Goal: Task Accomplishment & Management: Use online tool/utility

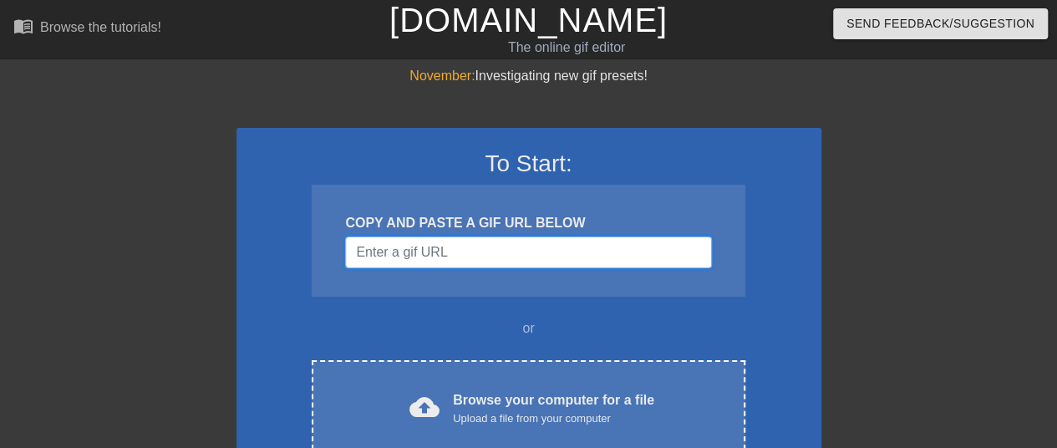
click at [480, 247] on input "Username" at bounding box center [528, 253] width 366 height 32
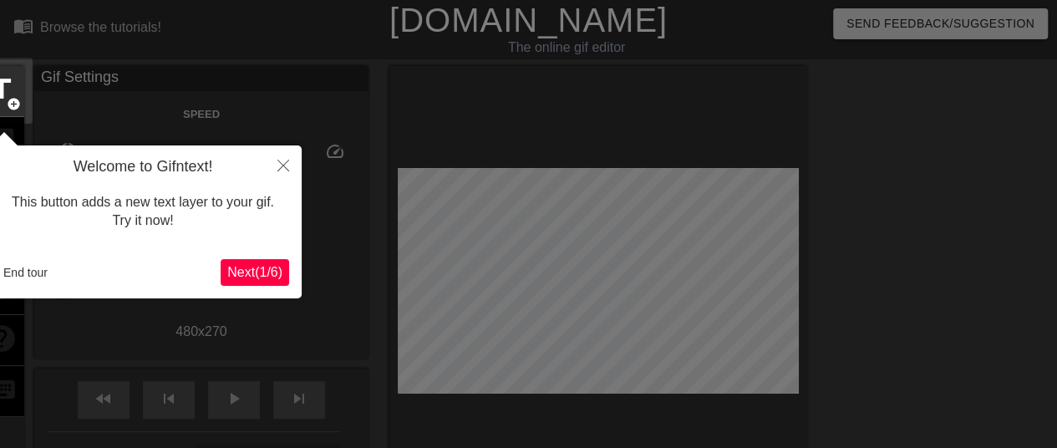
scroll to position [41, 0]
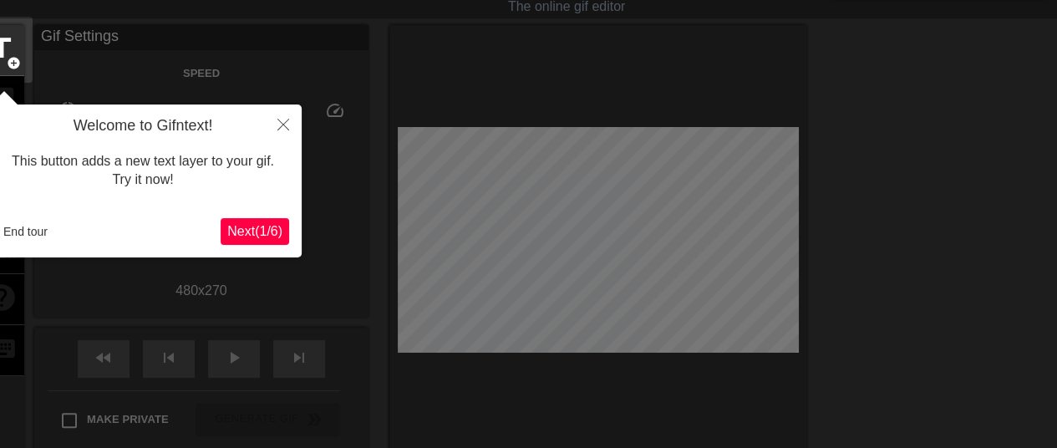
click at [279, 231] on span "Next ( 1 / 6 )" at bounding box center [254, 231] width 55 height 14
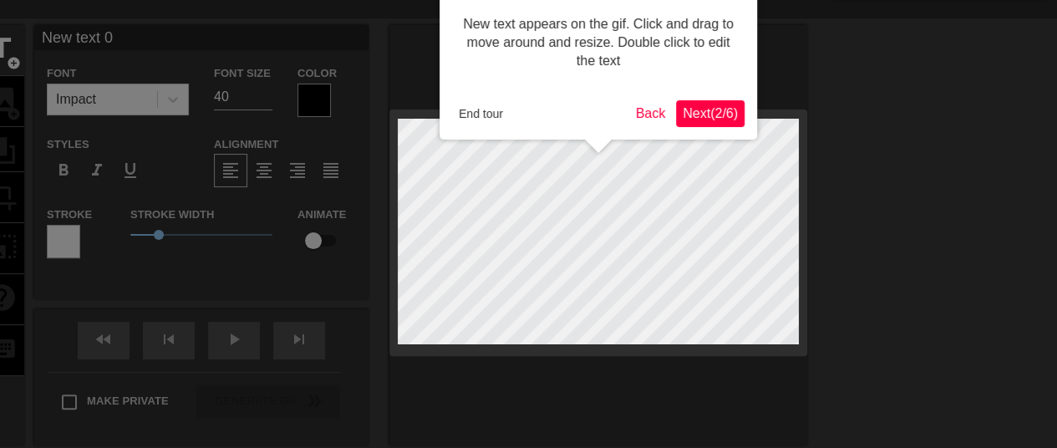
scroll to position [0, 0]
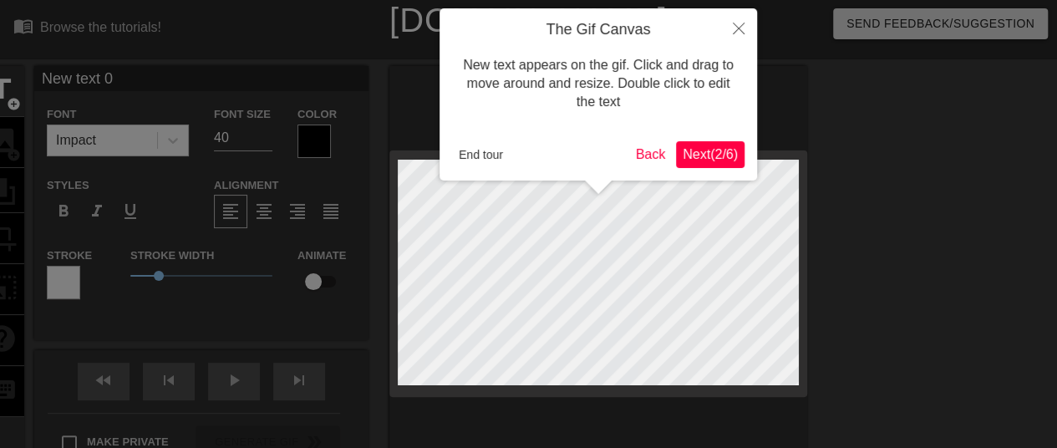
click at [708, 155] on span "Next ( 2 / 6 )" at bounding box center [710, 154] width 55 height 14
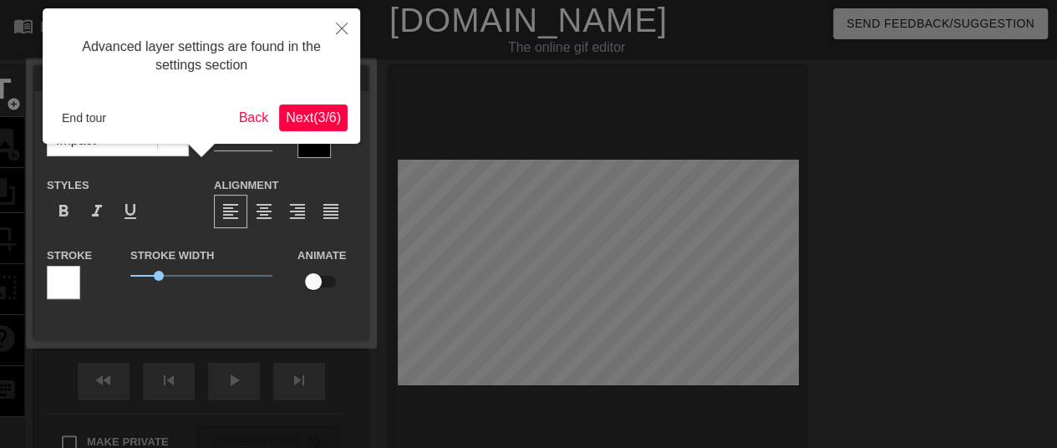
scroll to position [41, 0]
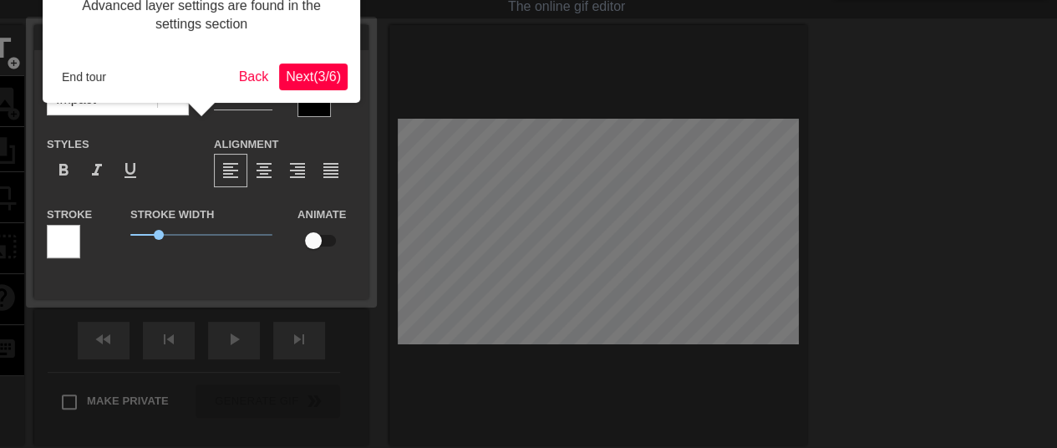
click at [318, 76] on span "Next ( 3 / 6 )" at bounding box center [313, 76] width 55 height 14
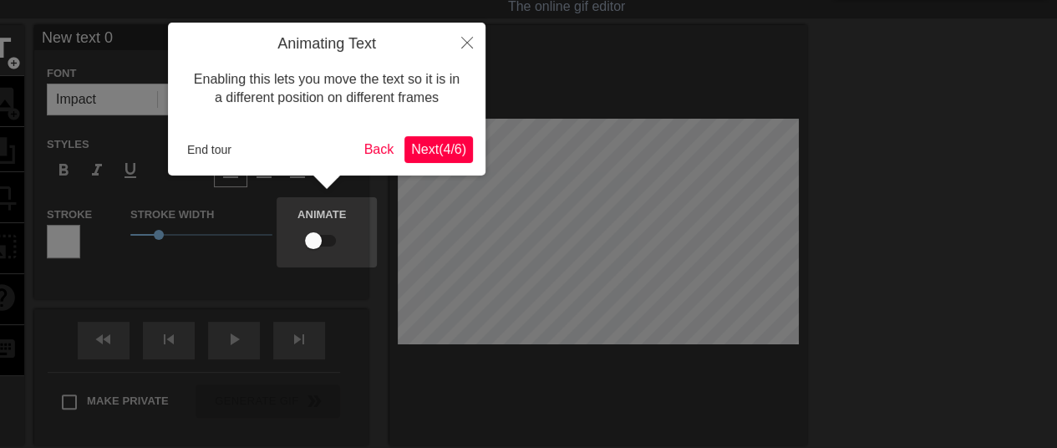
scroll to position [0, 0]
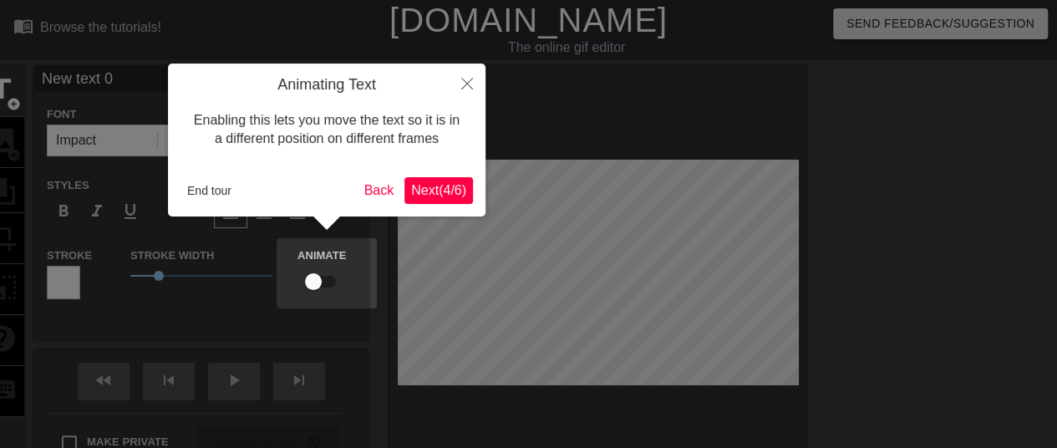
click at [430, 193] on span "Next ( 4 / 6 )" at bounding box center [438, 190] width 55 height 14
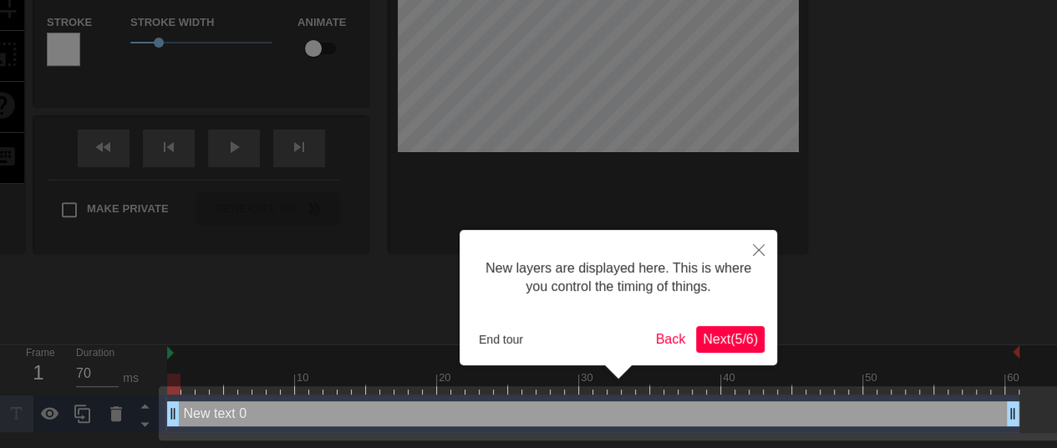
click at [742, 342] on span "Next ( 5 / 6 )" at bounding box center [730, 339] width 55 height 14
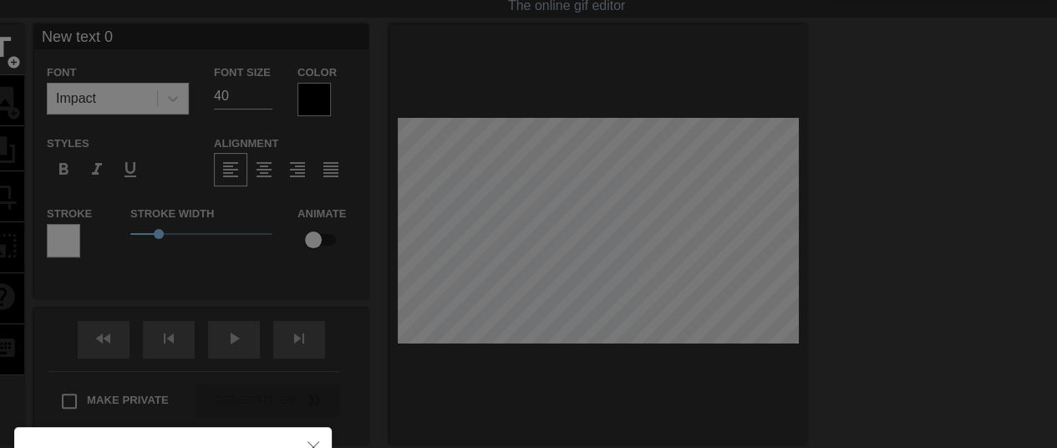
scroll to position [0, 0]
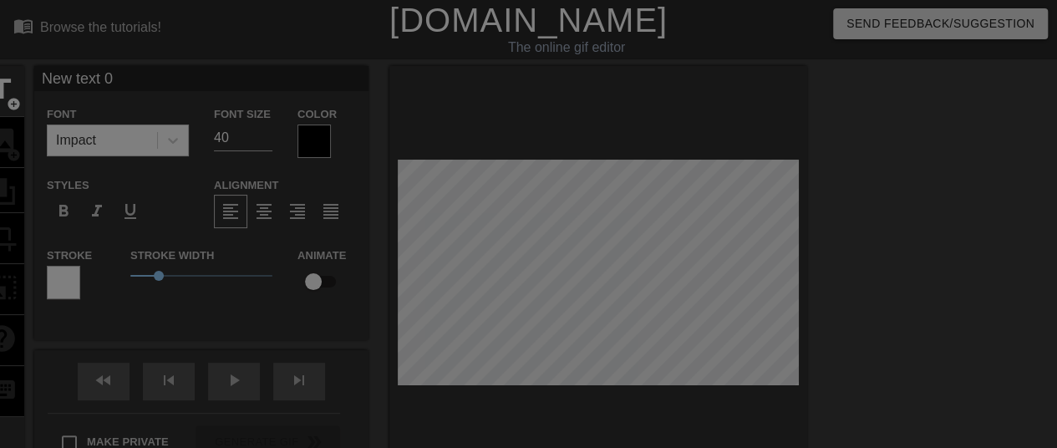
click at [619, 270] on div at bounding box center [528, 337] width 1057 height 674
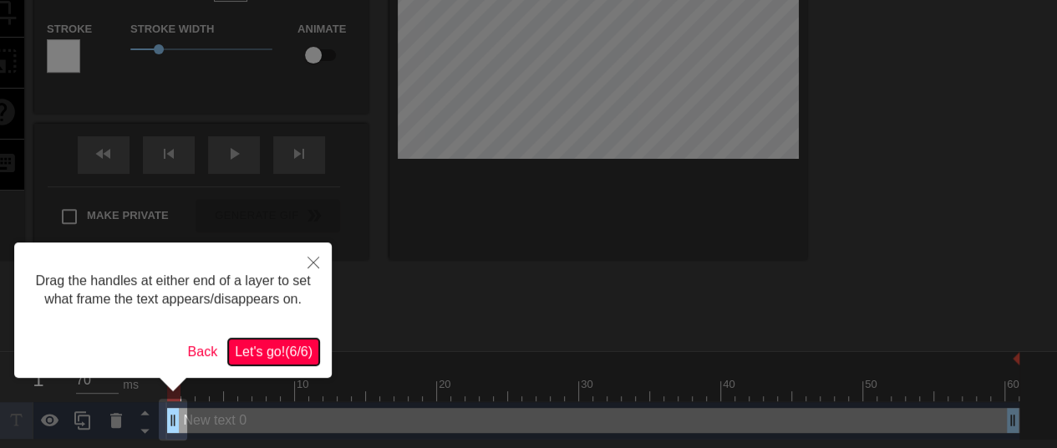
click at [305, 348] on span "Let's go! ( 6 / 6 )" at bounding box center [274, 351] width 78 height 14
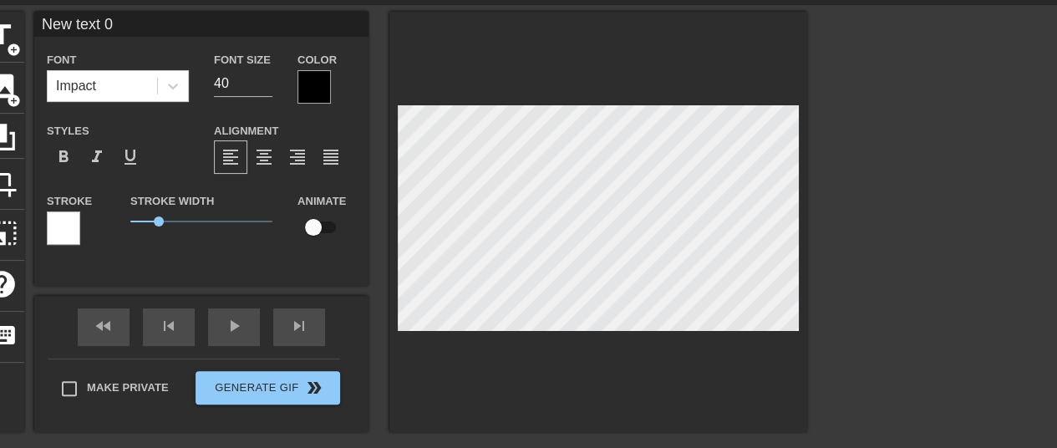
scroll to position [3, 2]
type input "New tet 0"
type textarea "New tet 0"
type input "New tt 0"
type textarea "New tt 0"
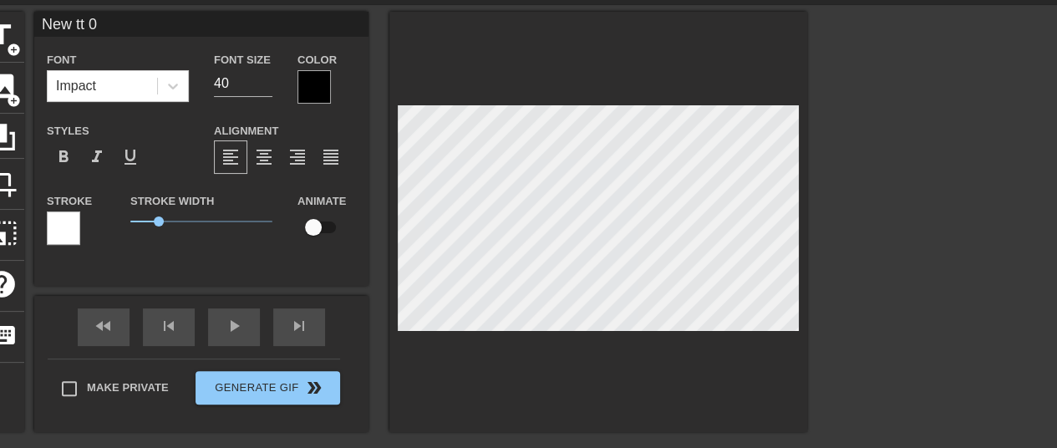
type input "New t 0"
type textarea "New t 0"
type input "Newt 0"
type textarea "Newt 0"
type input "Net 0"
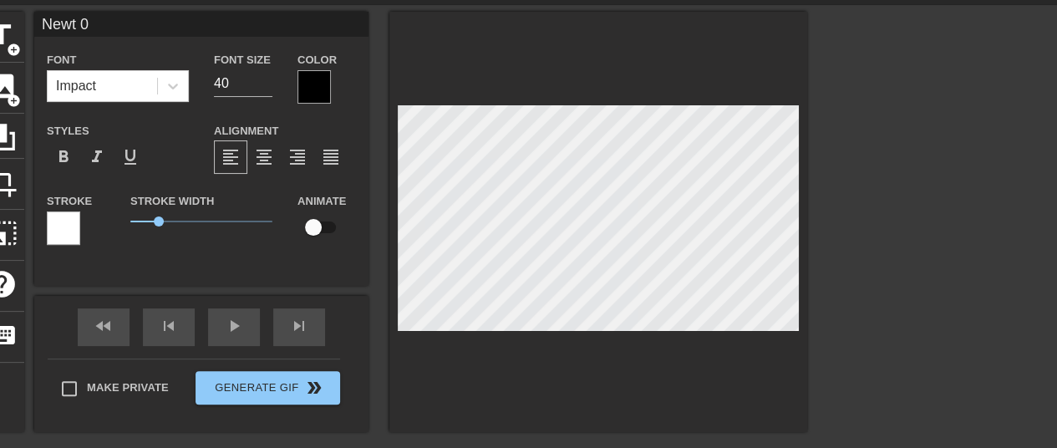
type textarea "Net 0"
type input "Nt 0"
type textarea "Nt 0"
type input "t 0"
type textarea "t 0"
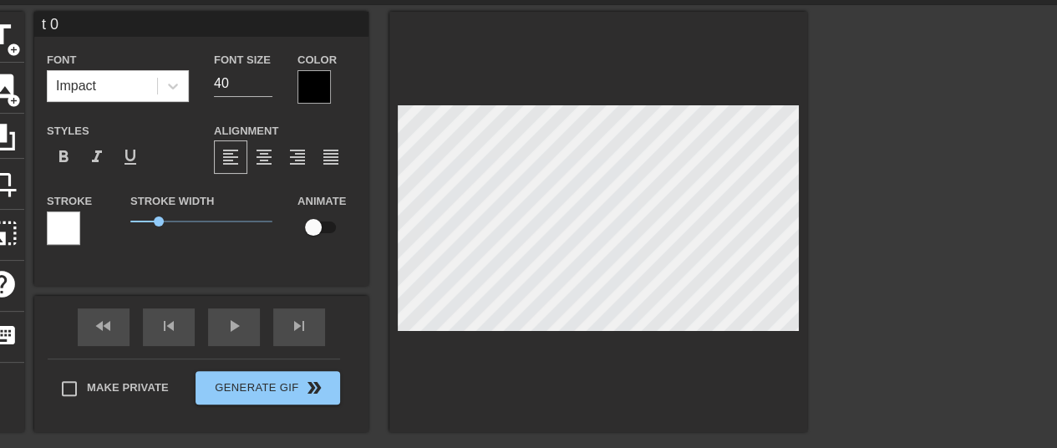
type input "0"
type textarea "0"
type input "0"
type textarea "0"
paste textarea "when sales ask for goods outside the monthly forecast"
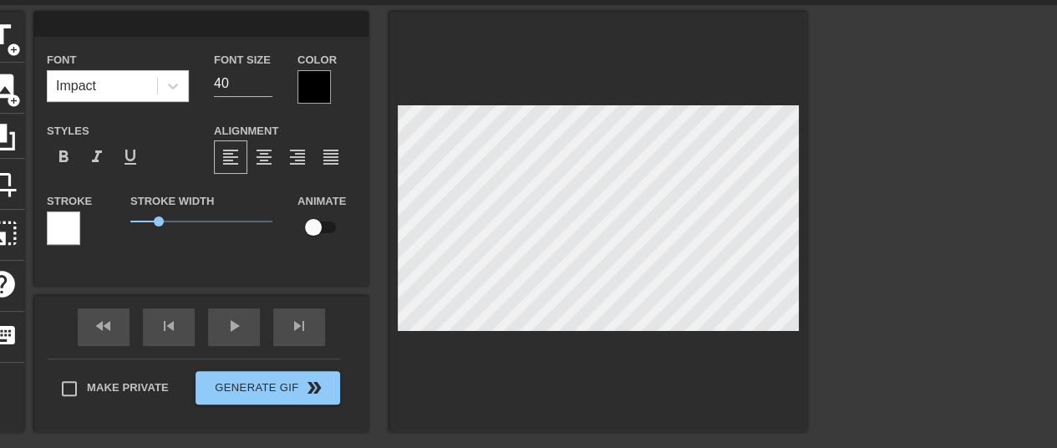
type input "when sales ask for goods outside the monthly forecast"
type textarea "when sales ask for goods outside the monthly forecast"
click at [246, 88] on input "40" at bounding box center [243, 83] width 59 height 27
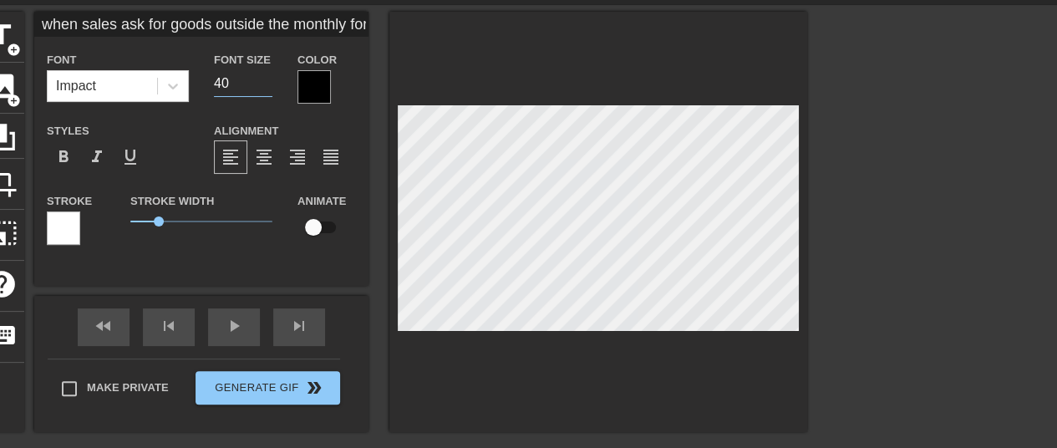
type input "when sales ask for goods outside the monthly forecast"
type input "39"
click at [264, 88] on input "39" at bounding box center [243, 83] width 59 height 27
type input "when sales ask for goods outside the monthly forecast"
type input "38"
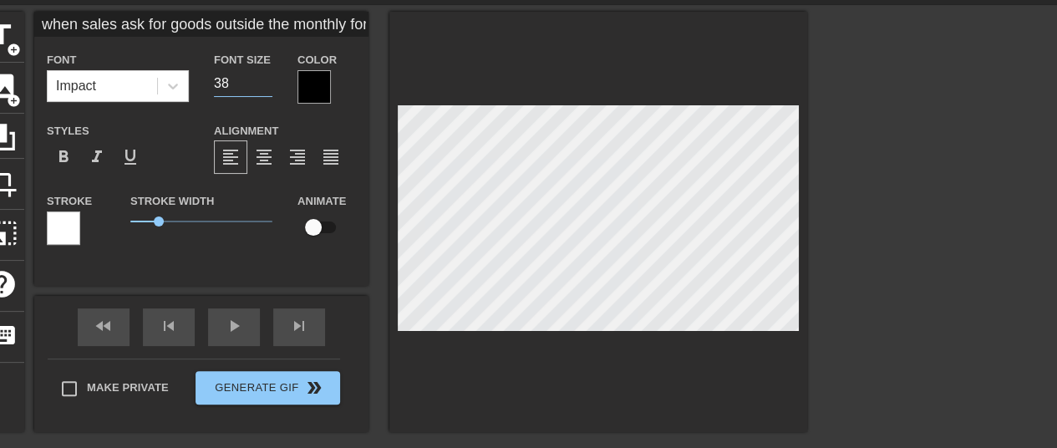
click at [264, 88] on input "38" at bounding box center [243, 83] width 59 height 27
type input "when sales ask for goods outside the monthly forecast"
type input "37"
click at [264, 88] on input "37" at bounding box center [243, 83] width 59 height 27
type input "when sales ask for goods outside the monthly forecast"
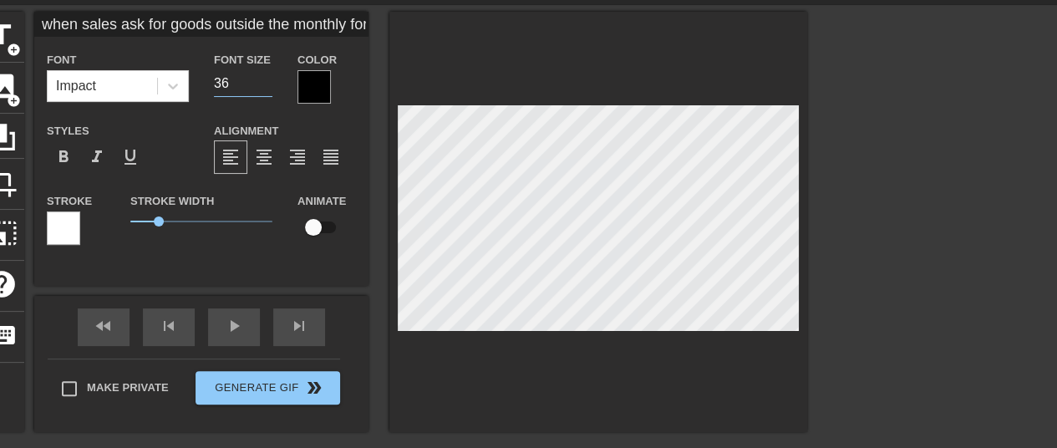
type input "36"
click at [264, 88] on input "36" at bounding box center [243, 83] width 59 height 27
type input "when sales ask for goods outside the monthly forecast"
type input "35"
click at [264, 88] on input "35" at bounding box center [243, 83] width 59 height 27
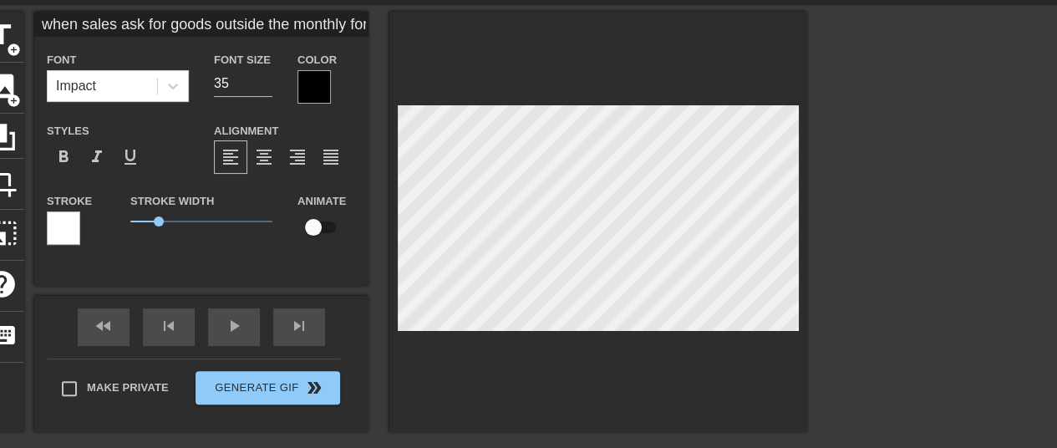
type input "when sales ask for goods outside the monthly forecast"
type input "34"
click at [264, 88] on input "34" at bounding box center [243, 83] width 59 height 27
type input "when sales ask for goods outside the monthly forecast"
type input "33"
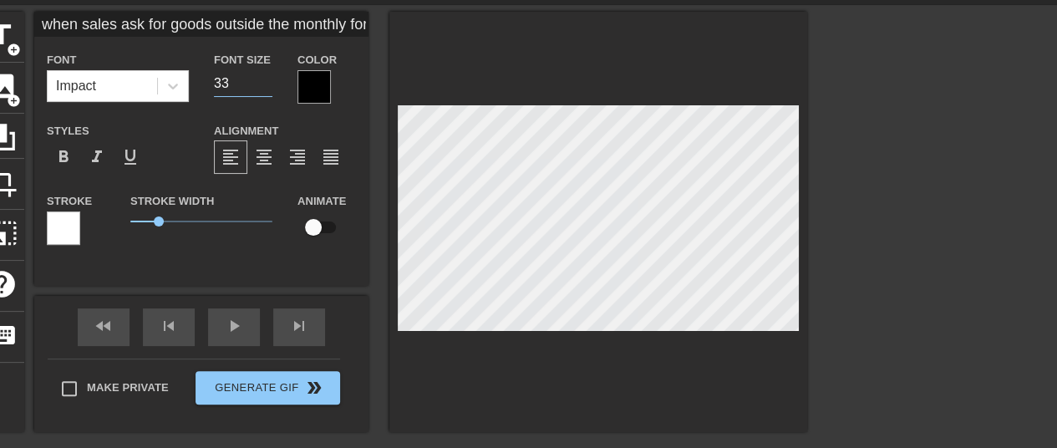
click at [264, 88] on input "33" at bounding box center [243, 83] width 59 height 27
type input "when sales ask for goods outside the monthly forecast"
type input "32"
click at [264, 88] on input "32" at bounding box center [243, 83] width 59 height 27
type input "when sales ask for goods outside the monthly forecast"
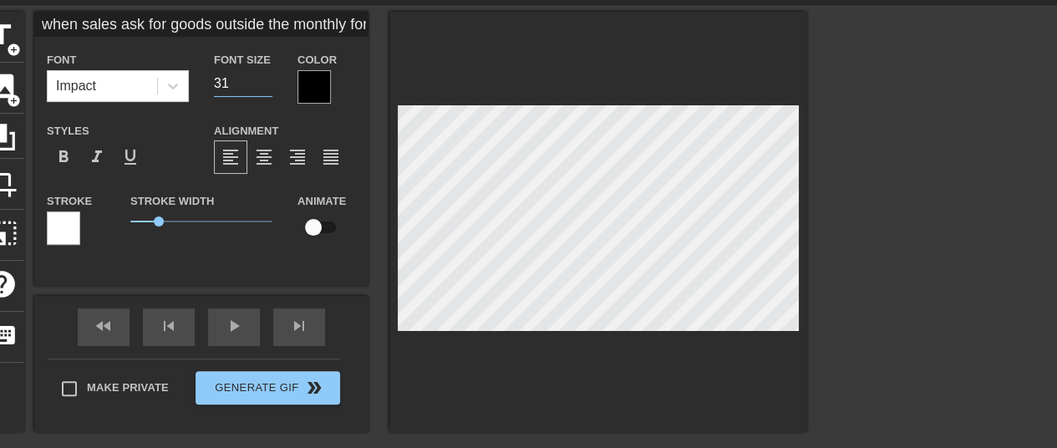
type input "31"
click at [264, 88] on input "31" at bounding box center [243, 83] width 59 height 27
type input "when sales ask for goods outside the monthly forecast"
type input "30"
click at [264, 88] on input "30" at bounding box center [243, 83] width 59 height 27
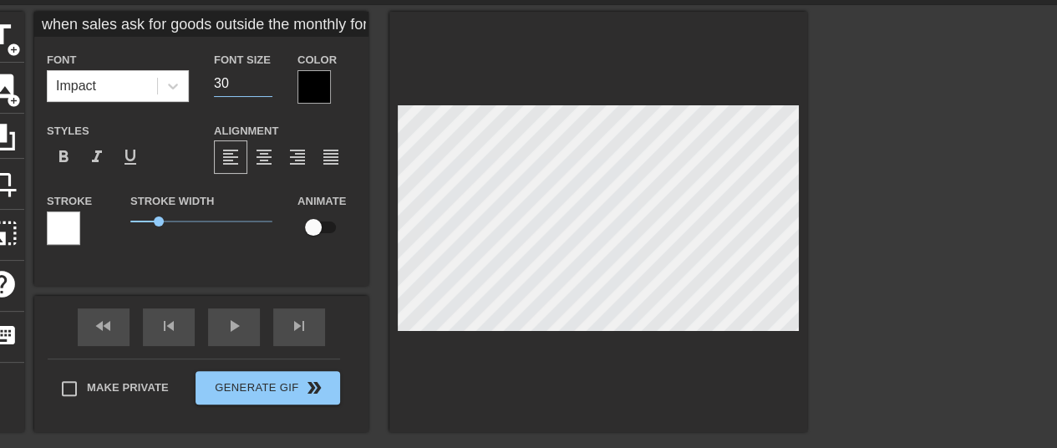
type input "when sales ask for goods outside the monthly forecast"
type input "29"
click at [264, 88] on input "29" at bounding box center [243, 83] width 59 height 27
type input "when sales ask for goods outside the monthly forecast"
type input "28"
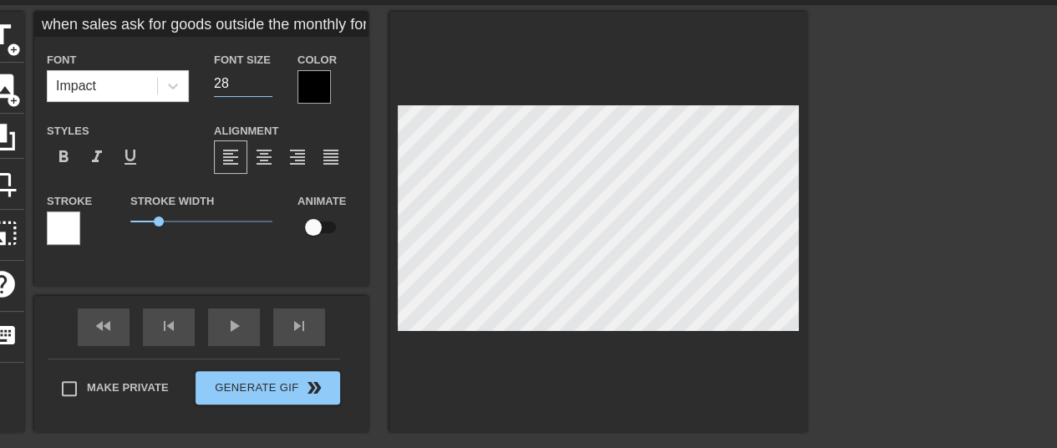
click at [264, 88] on input "28" at bounding box center [243, 83] width 59 height 27
type input "when sales ask for goods outside the monthly forecast"
type input "27"
click at [264, 88] on input "27" at bounding box center [243, 83] width 59 height 27
type input "when sales ask for goods outside the monthly forecast"
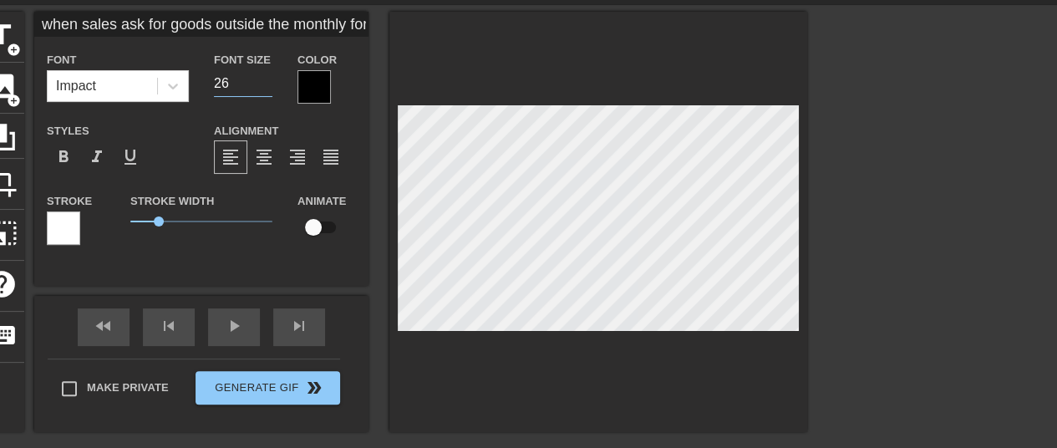
type input "26"
click at [264, 88] on input "26" at bounding box center [243, 83] width 59 height 27
type input "when sales ask for goods outside the monthly forecast"
type input "25"
click at [264, 88] on input "25" at bounding box center [243, 83] width 59 height 27
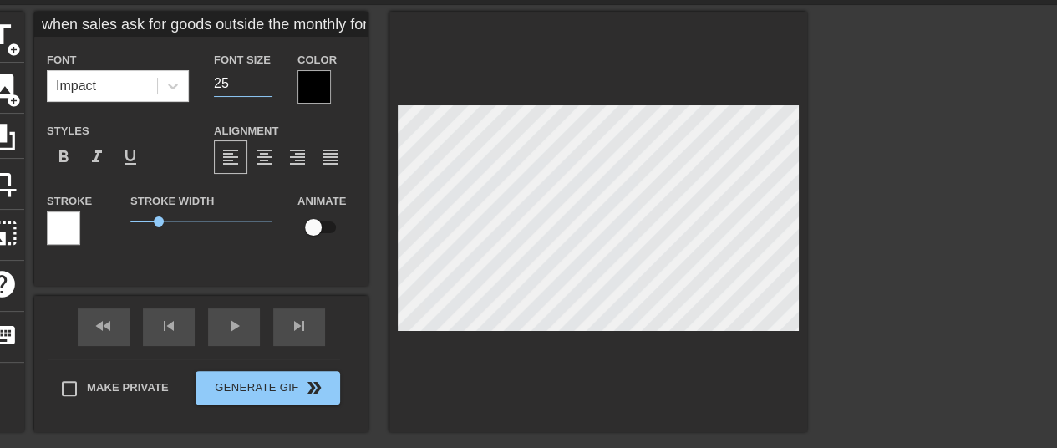
type input "when sales ask for goods outside the monthly forecast"
type input "24"
click at [264, 88] on input "24" at bounding box center [243, 83] width 59 height 27
type input "when sales ask for goods outside the monthly forecast"
type input "23"
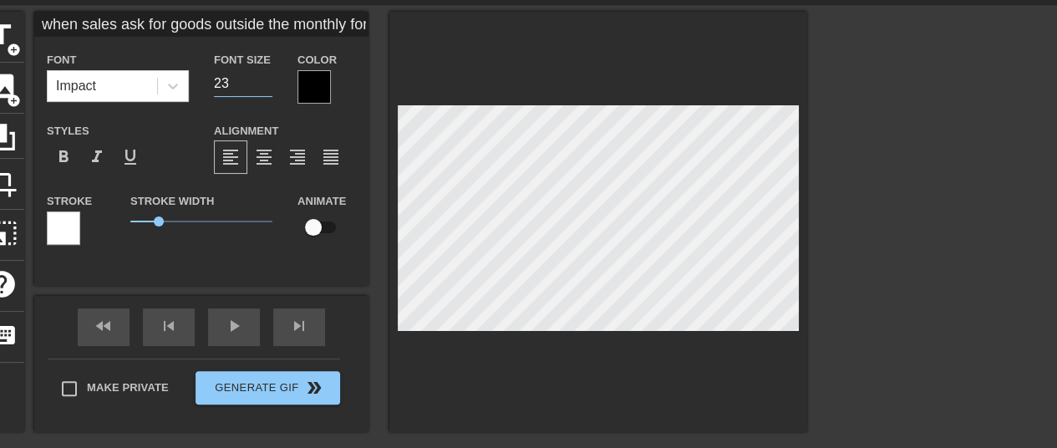
click at [264, 88] on input "23" at bounding box center [243, 83] width 59 height 27
type input "when sales ask for goods outside the monthly forecast"
type input "22"
click at [264, 88] on input "22" at bounding box center [243, 83] width 59 height 27
type input "when sales ask for goods outside the monthly forecast"
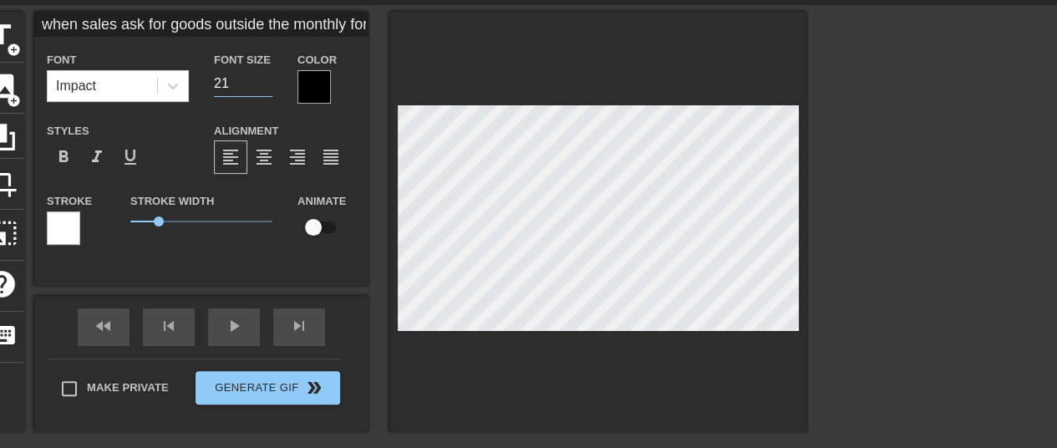
type input "21"
click at [264, 88] on input "21" at bounding box center [243, 83] width 59 height 27
type input "when sales ask for goods outside the monthly forecast"
type input "20"
click at [264, 88] on input "20" at bounding box center [243, 83] width 59 height 27
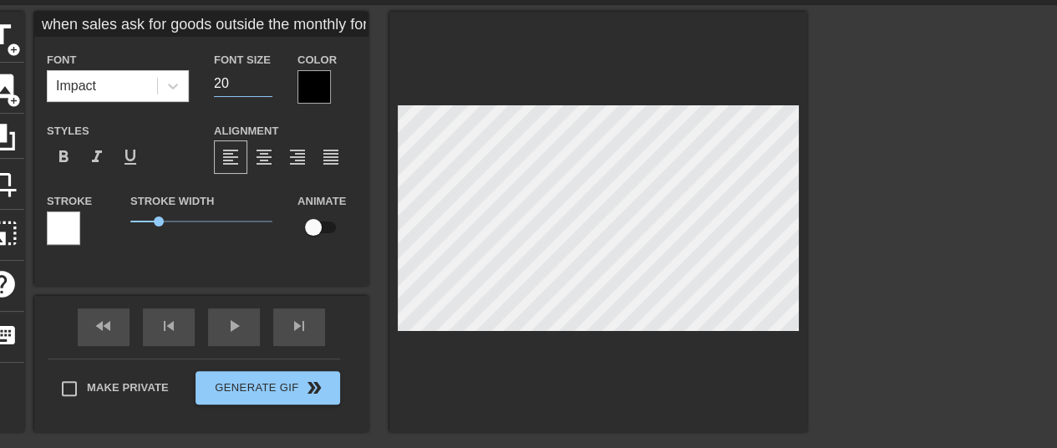
type input "when sales ask for goods outside the monthly forecast"
type input "19"
click at [264, 88] on input "19" at bounding box center [243, 83] width 59 height 27
type input "when sales ask for goods outside the monthly forecast"
type input "20"
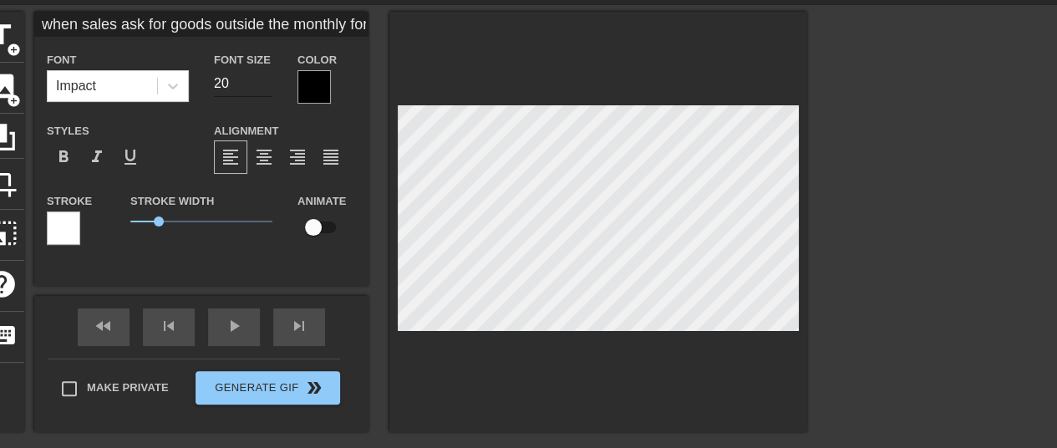
click at [264, 81] on input "20" at bounding box center [243, 83] width 59 height 27
type input "when sales ask for goods outside the monthly forecast"
type input "21"
click at [264, 81] on input "21" at bounding box center [243, 83] width 59 height 27
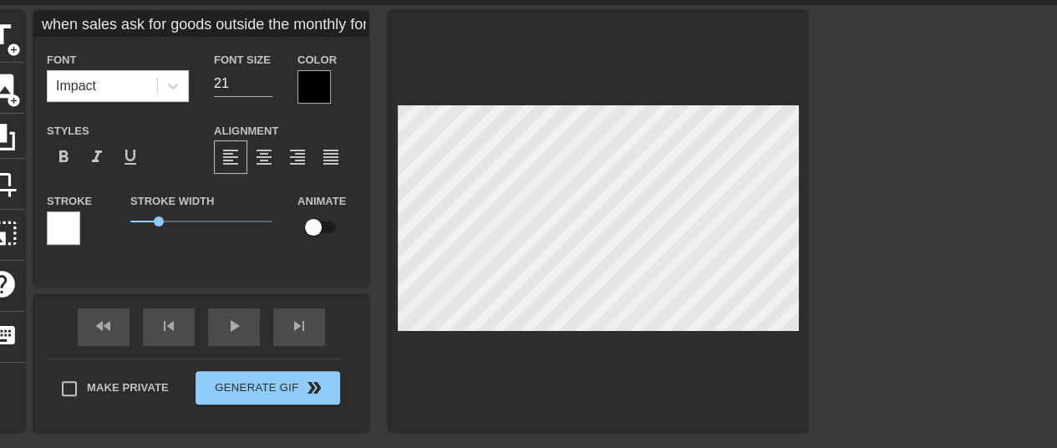
click at [321, 84] on div at bounding box center [314, 86] width 33 height 33
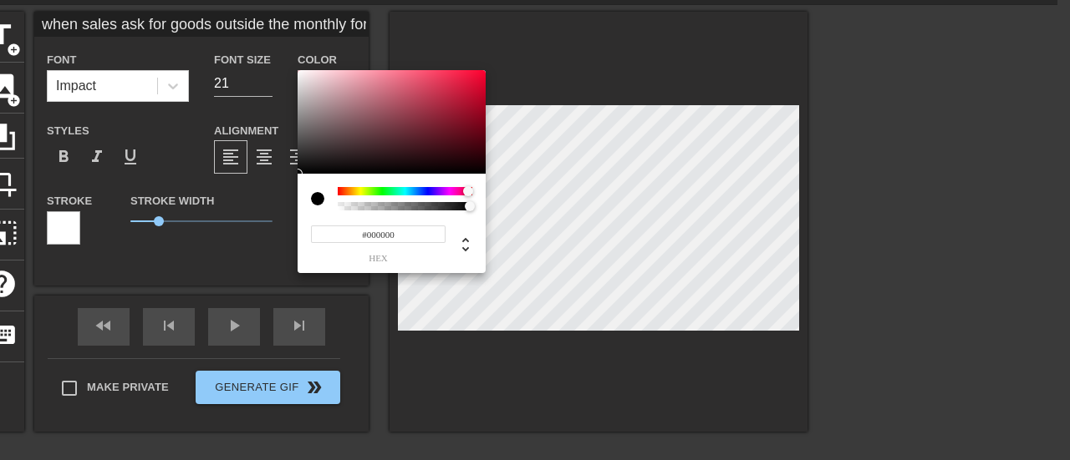
click at [468, 190] on div at bounding box center [405, 191] width 135 height 8
click at [453, 191] on div at bounding box center [405, 191] width 135 height 8
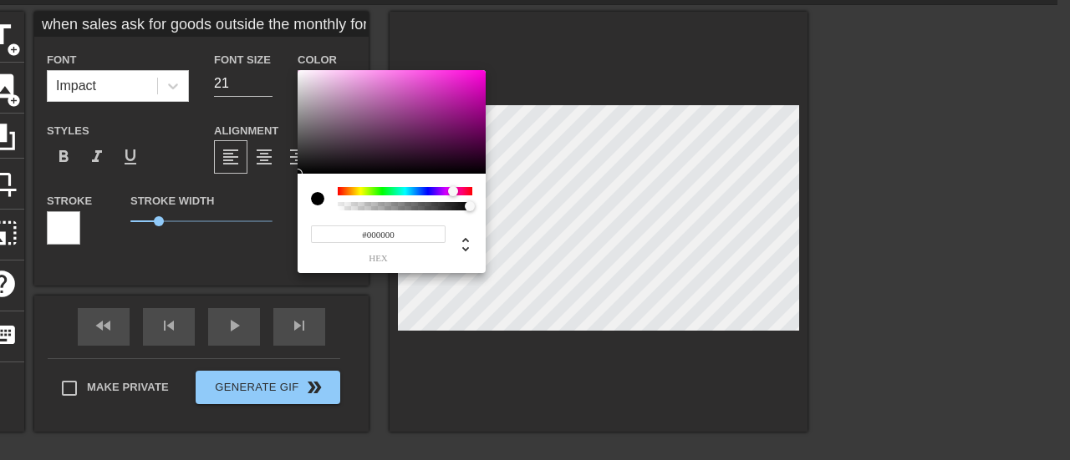
click at [435, 191] on div at bounding box center [405, 191] width 135 height 8
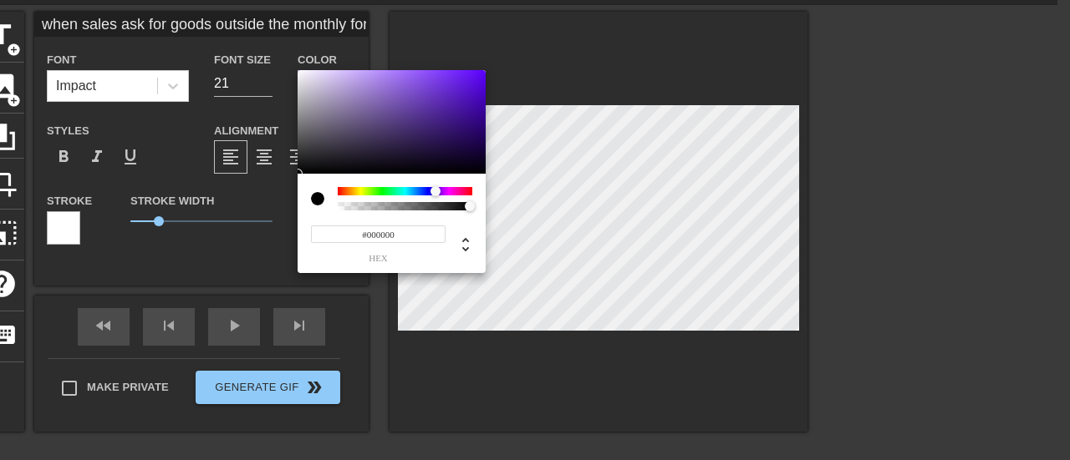
click at [423, 192] on div at bounding box center [405, 191] width 135 height 8
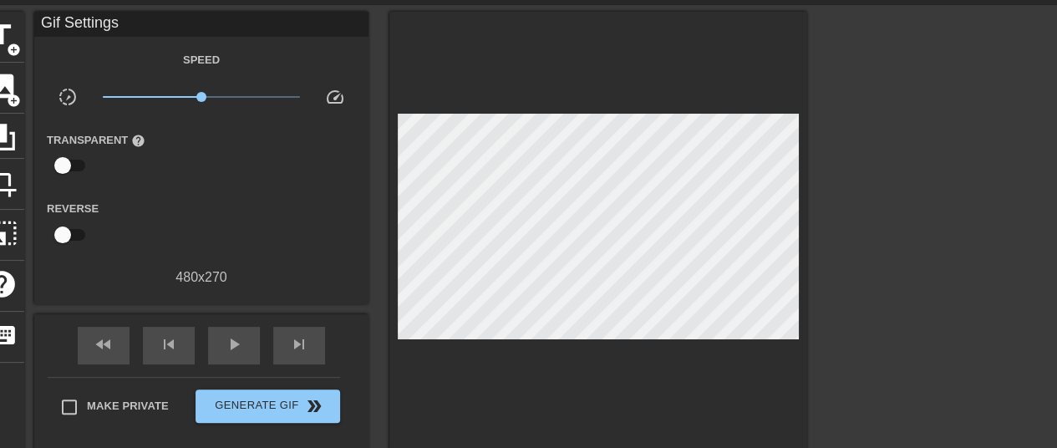
click at [959, 262] on div at bounding box center [952, 262] width 251 height 501
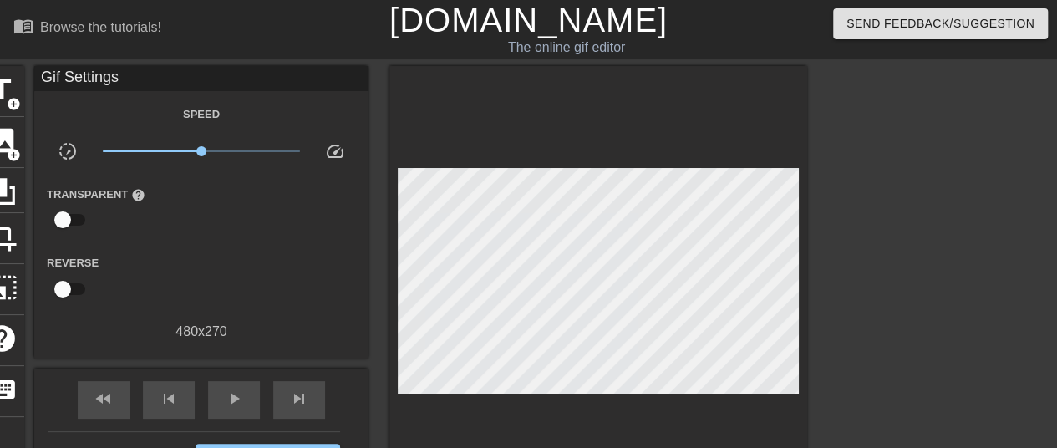
scroll to position [167, 0]
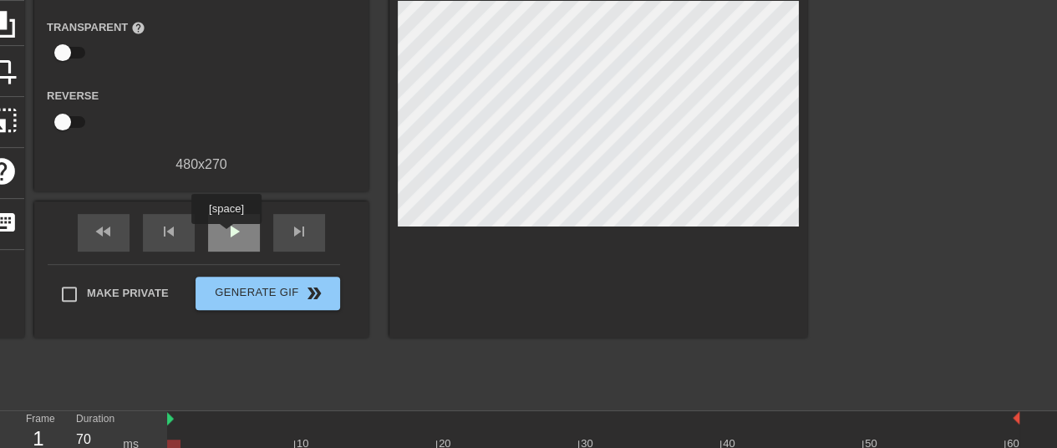
click at [226, 236] on span "play_arrow" at bounding box center [234, 231] width 20 height 20
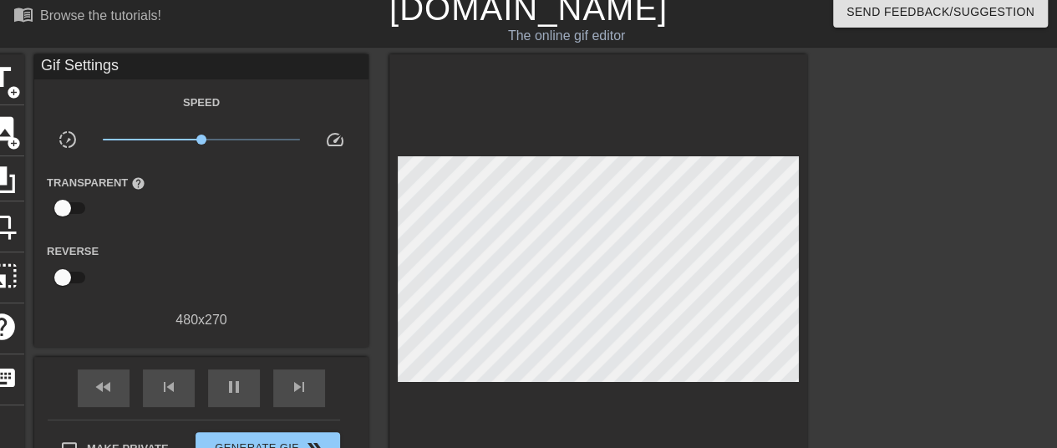
scroll to position [0, 0]
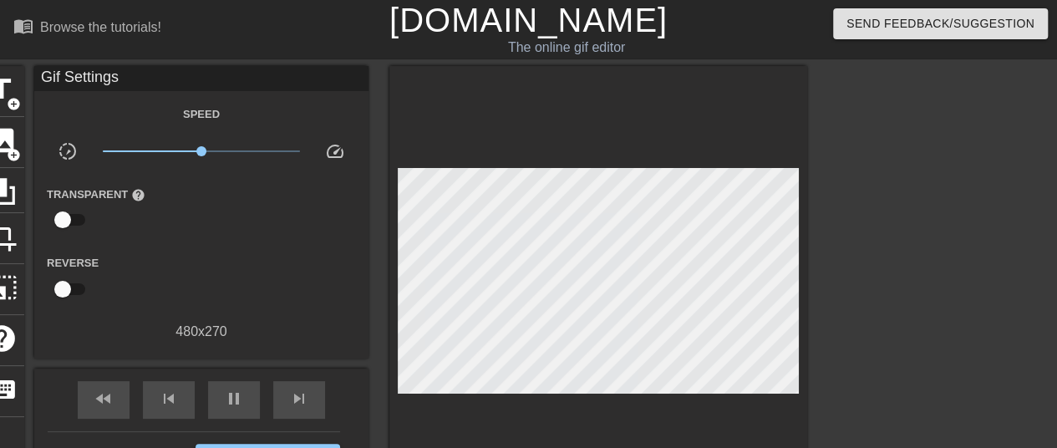
type input "70"
click at [52, 220] on input "checkbox" at bounding box center [62, 220] width 95 height 32
checkbox input "true"
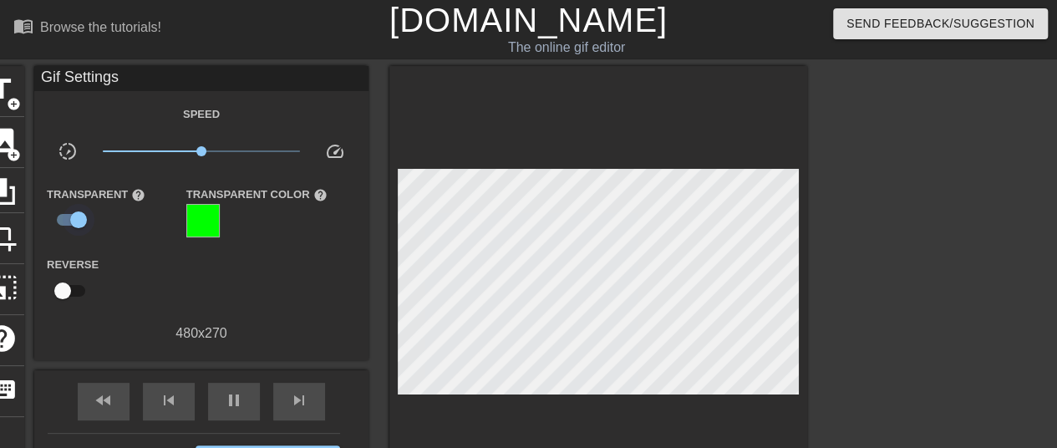
type input "60"
click at [75, 216] on input "checkbox" at bounding box center [78, 220] width 95 height 32
checkbox input "false"
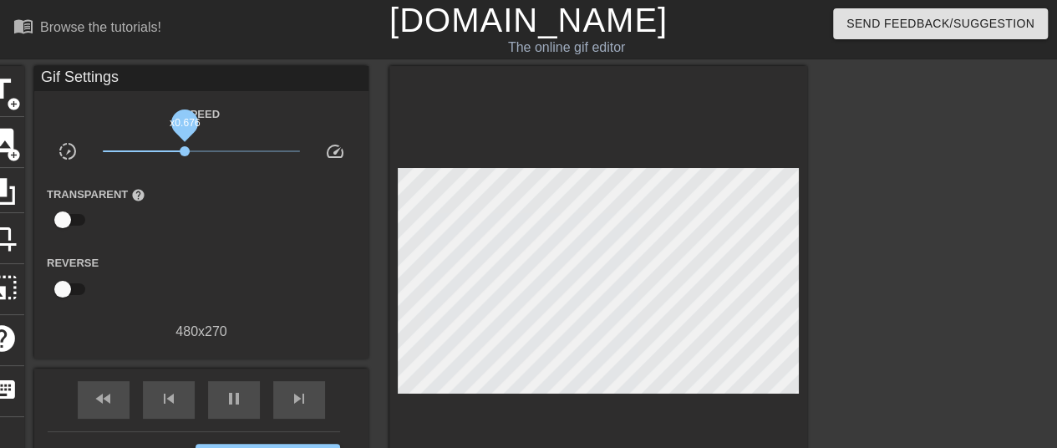
drag, startPoint x: 204, startPoint y: 151, endPoint x: 179, endPoint y: 153, distance: 25.1
click at [180, 153] on span "x0.676" at bounding box center [185, 151] width 10 height 10
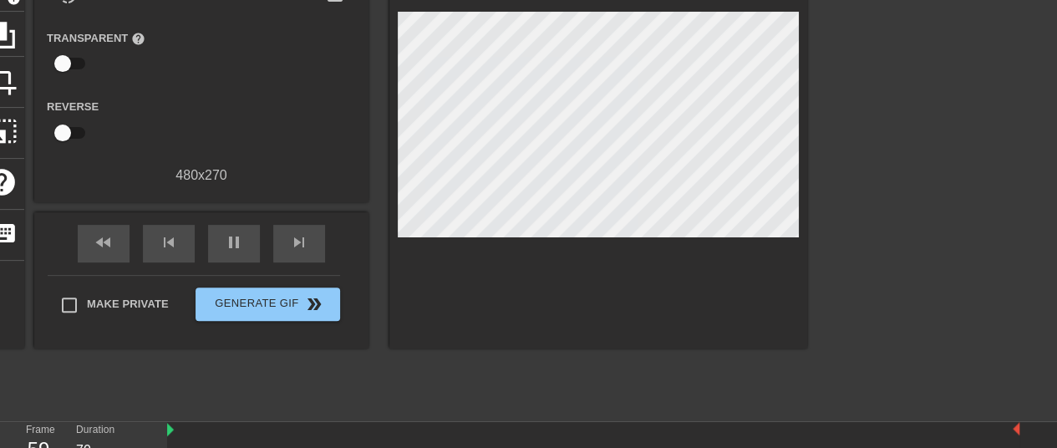
scroll to position [221, 0]
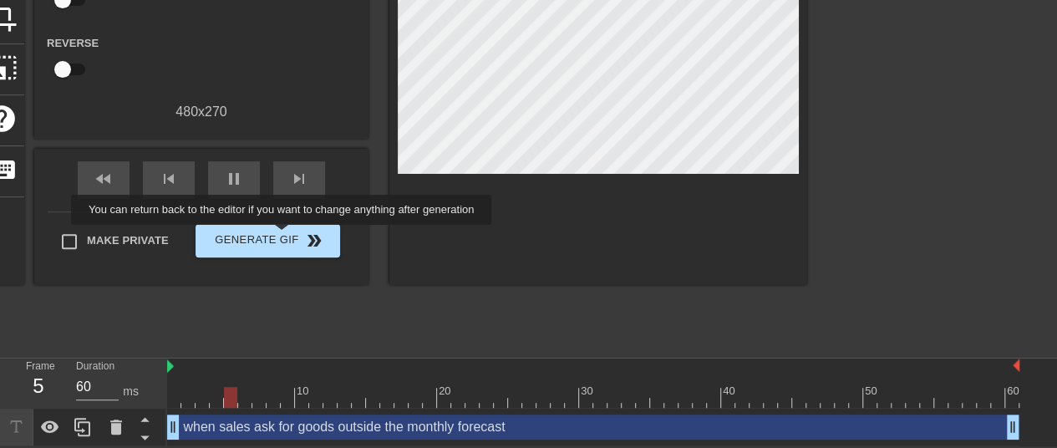
type input "70"
click at [282, 232] on span "Generate Gif double_arrow" at bounding box center [267, 241] width 131 height 20
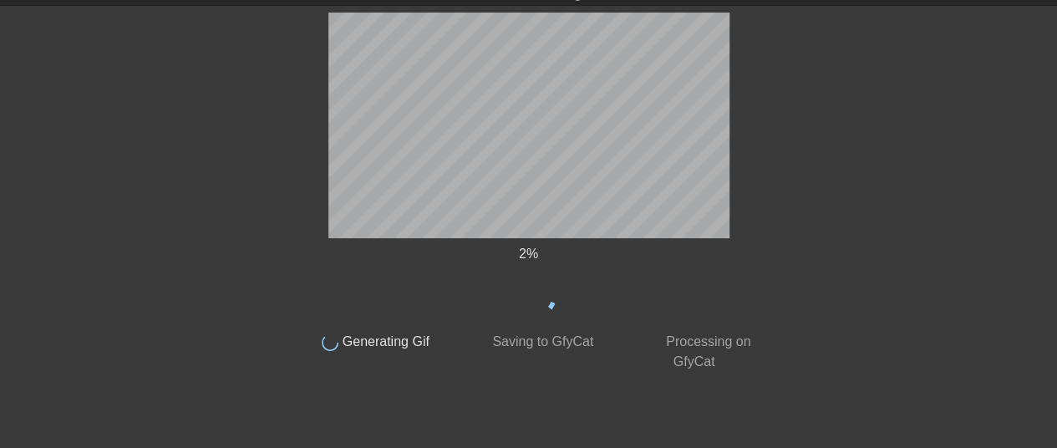
scroll to position [0, 0]
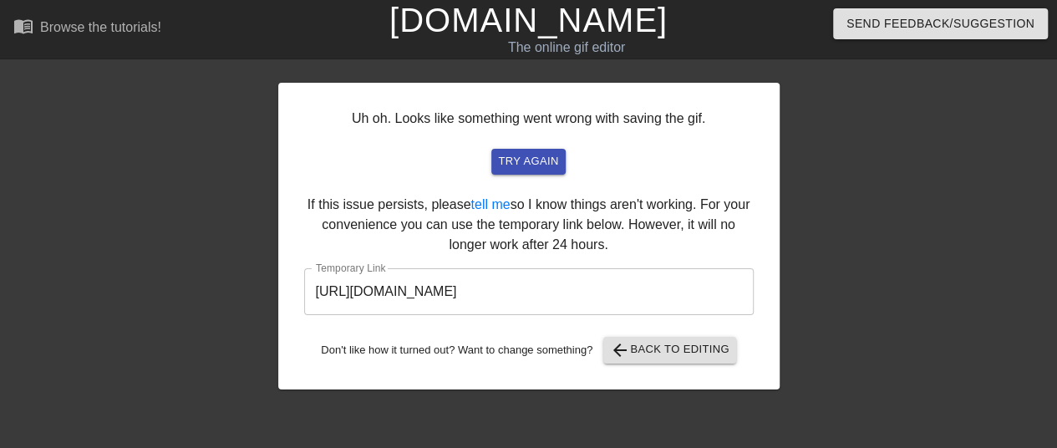
click at [796, 156] on div "Uh oh. Looks like something went wrong with saving the gif. try again If this i…" at bounding box center [528, 316] width 1057 height 501
click at [656, 356] on span "arrow_back Back to Editing" at bounding box center [670, 350] width 120 height 20
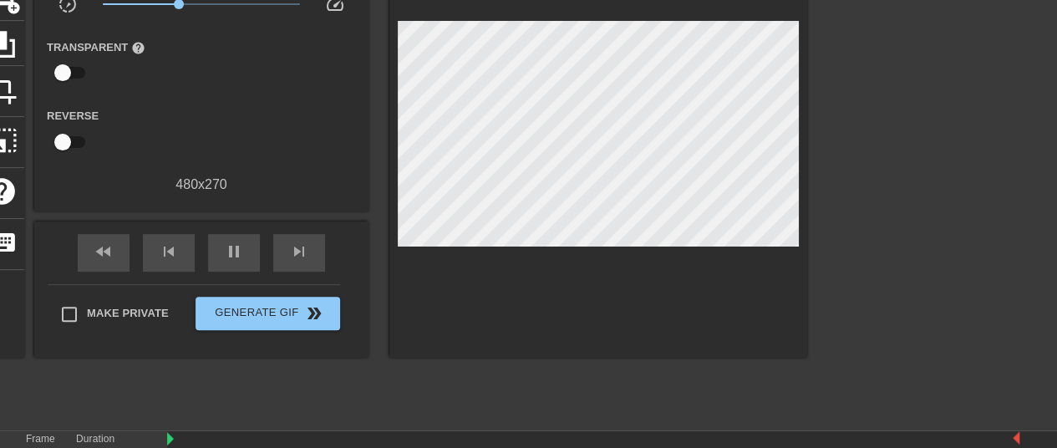
scroll to position [221, 0]
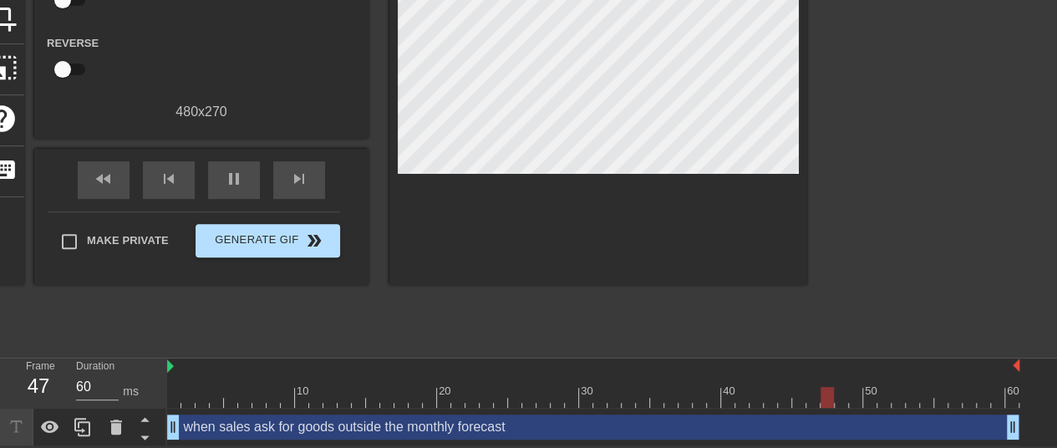
type input "70"
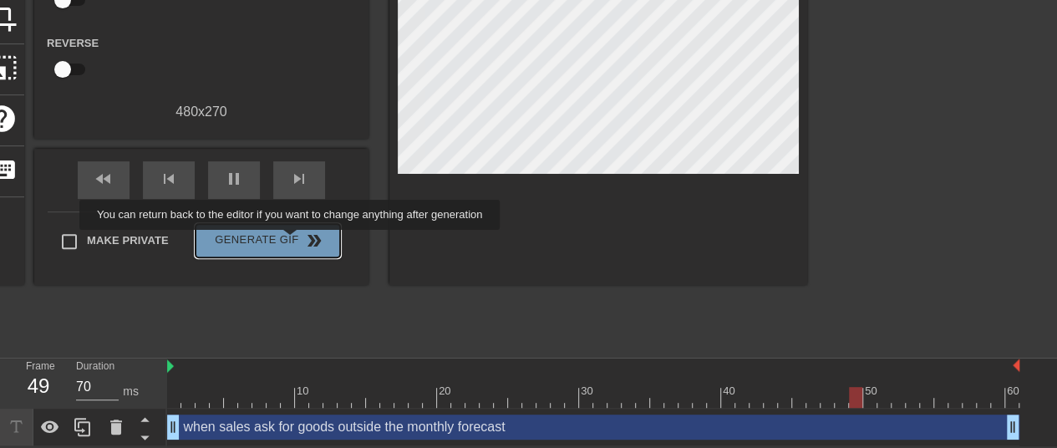
click at [293, 242] on span "Generate Gif double_arrow" at bounding box center [267, 241] width 131 height 20
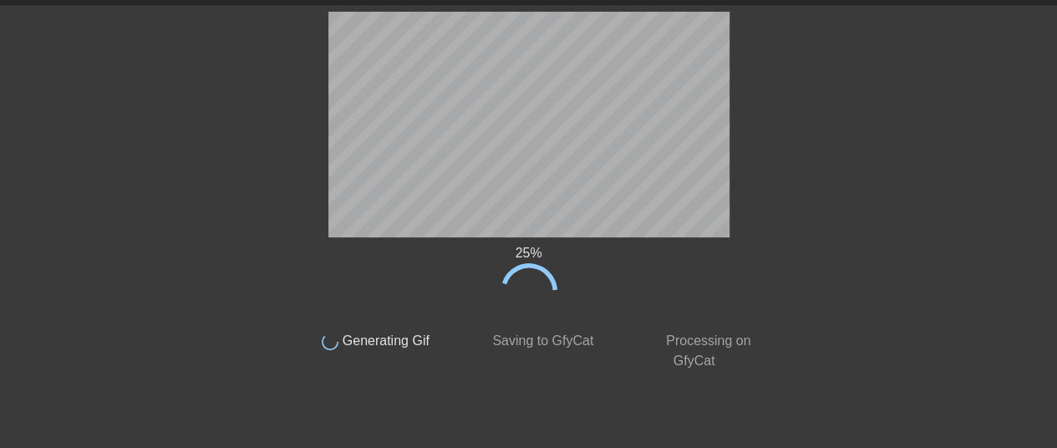
scroll to position [0, 0]
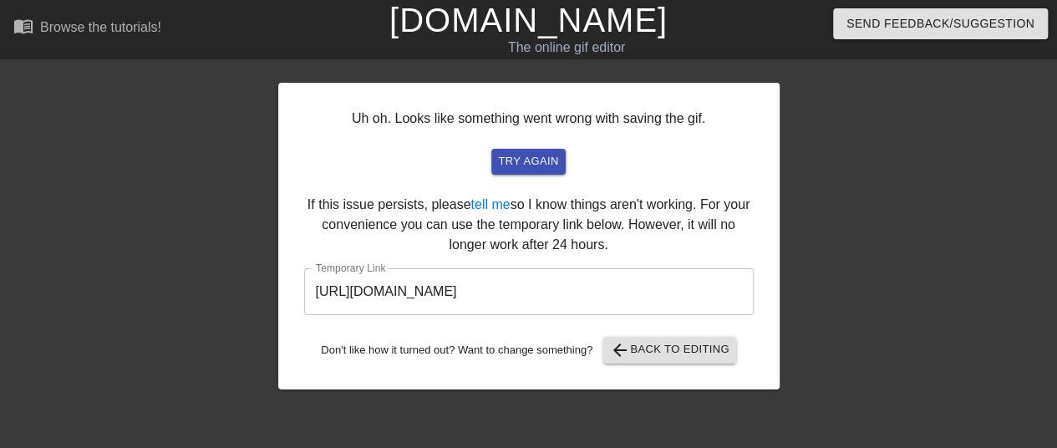
click at [835, 231] on div at bounding box center [925, 316] width 251 height 501
click at [665, 354] on span "arrow_back Back to Editing" at bounding box center [670, 350] width 120 height 20
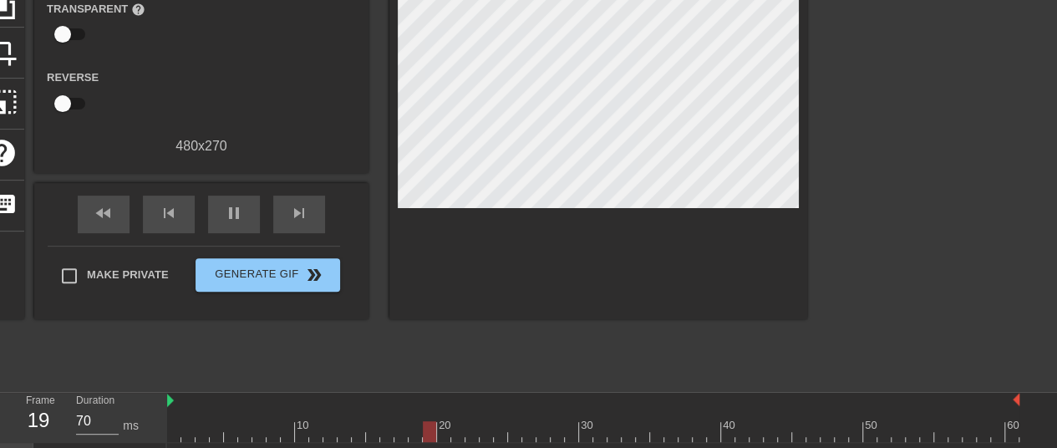
scroll to position [221, 0]
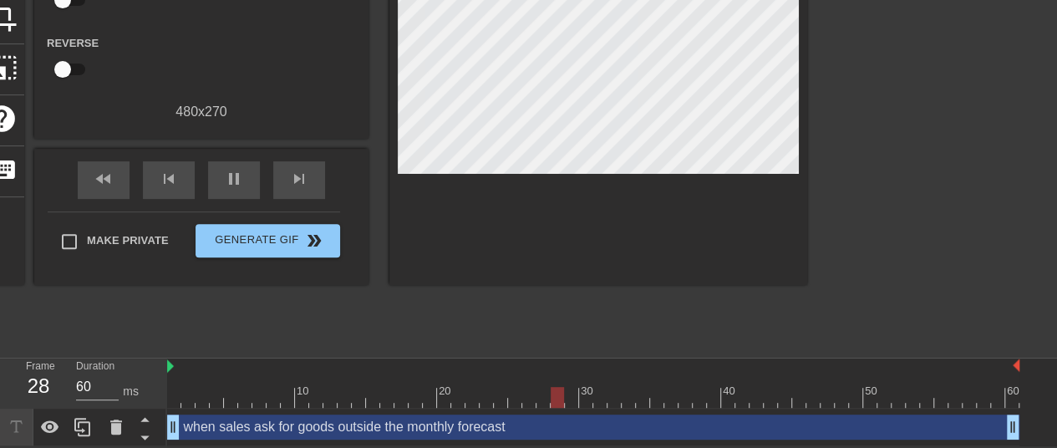
type input "70"
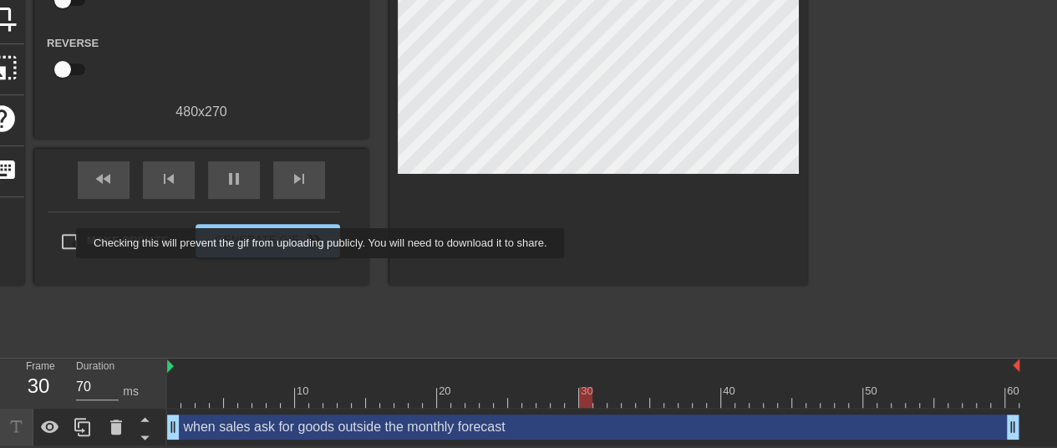
click at [67, 242] on input "Make Private" at bounding box center [69, 241] width 35 height 35
checkbox input "true"
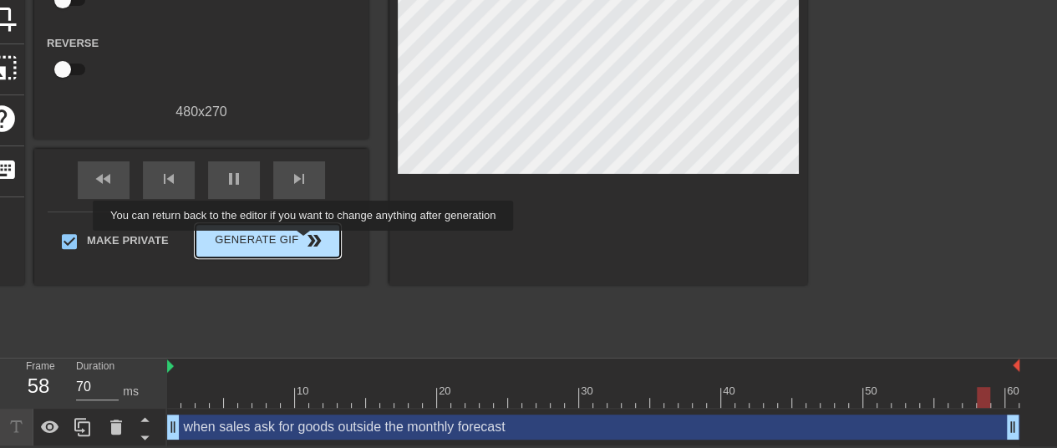
type input "60"
click at [305, 242] on span "double_arrow" at bounding box center [314, 241] width 20 height 20
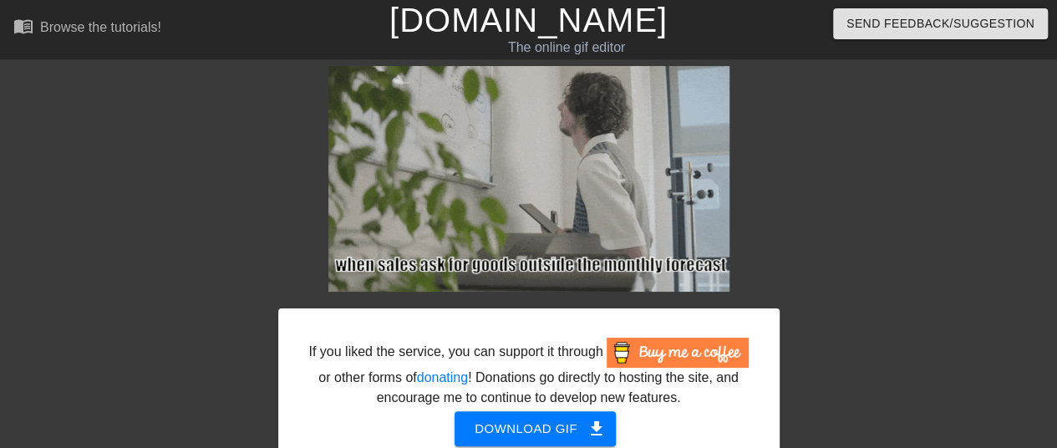
scroll to position [127, 0]
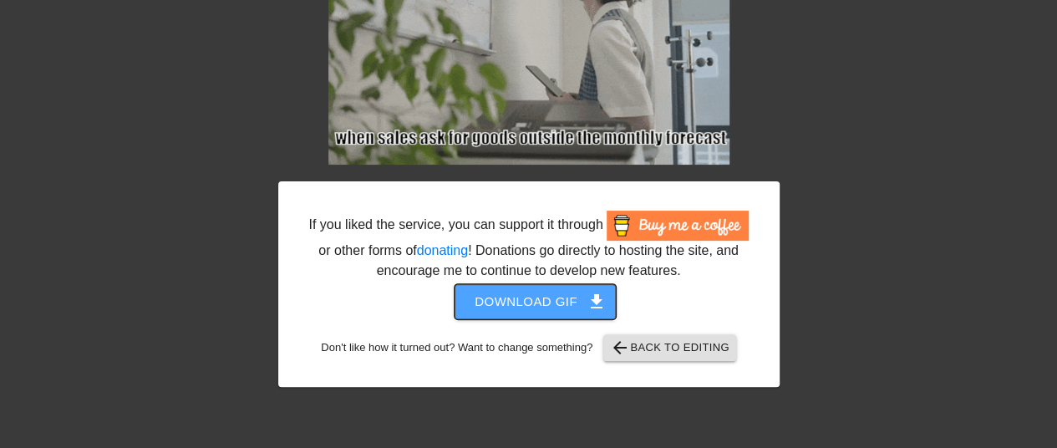
click at [557, 292] on span "Download gif get_app" at bounding box center [535, 302] width 121 height 22
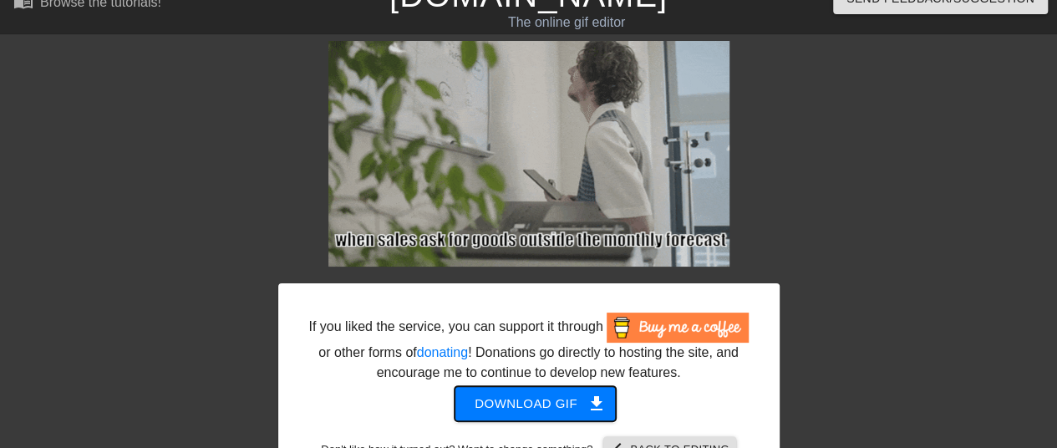
scroll to position [0, 0]
